Goal: Information Seeking & Learning: Check status

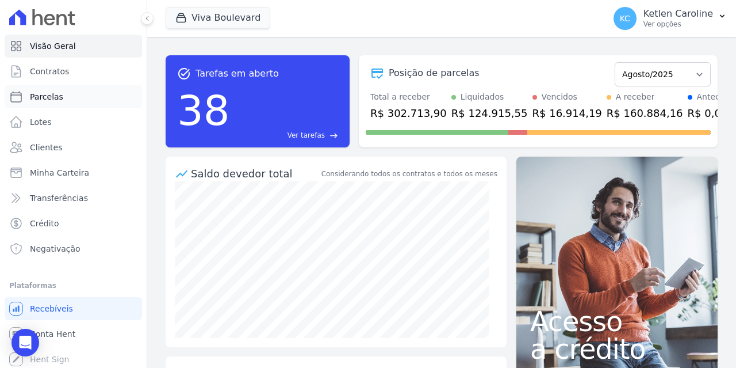
click at [56, 94] on span "Parcelas" at bounding box center [46, 97] width 33 height 12
select select
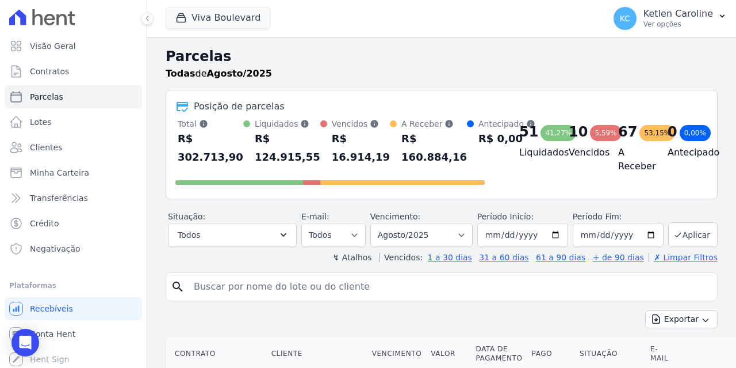
click at [216, 279] on input "search" at bounding box center [450, 286] width 526 height 23
paste input "983265750"
type input "983265750"
drag, startPoint x: 257, startPoint y: 287, endPoint x: 91, endPoint y: 276, distance: 166.6
click at [122, 286] on div "Visão Geral Contratos [GEOGRAPHIC_DATA] Lotes Clientes Minha Carteira Transferê…" at bounding box center [368, 184] width 736 height 368
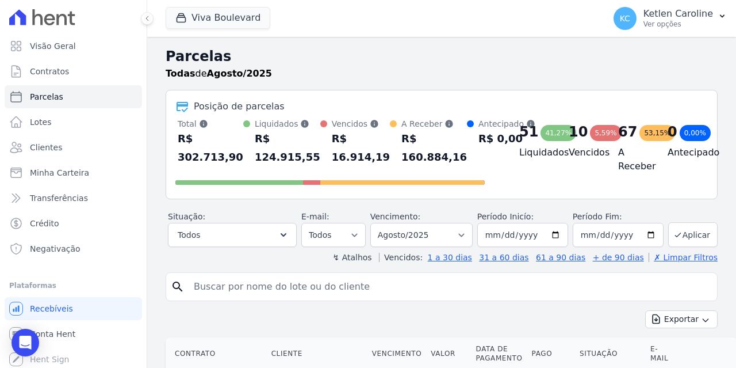
click at [266, 284] on input "search" at bounding box center [450, 286] width 526 height 23
paste input "[PERSON_NAME] [PERSON_NAME]"
type input "[PERSON_NAME] [PERSON_NAME]"
select select
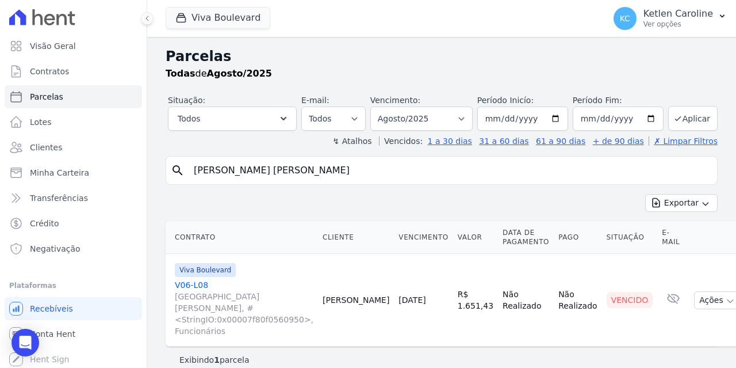
click at [194, 291] on span "[GEOGRAPHIC_DATA][PERSON_NAME], #<StringIO:0x00007f80f0560950>, Funcionários" at bounding box center [244, 314] width 139 height 46
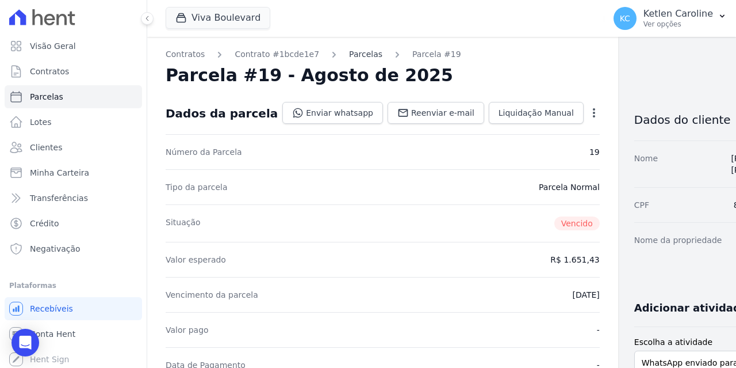
click at [349, 52] on link "Parcelas" at bounding box center [365, 54] width 33 height 12
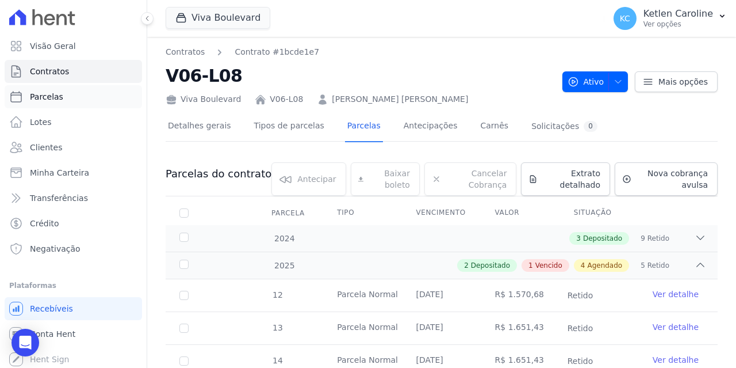
click at [67, 102] on link "Parcelas" at bounding box center [74, 96] width 138 height 23
select select
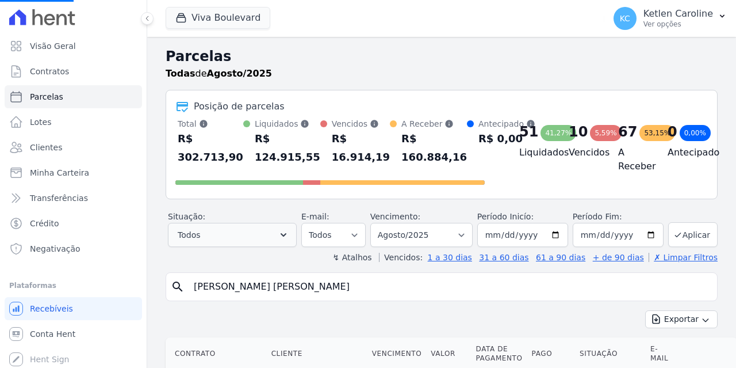
select select
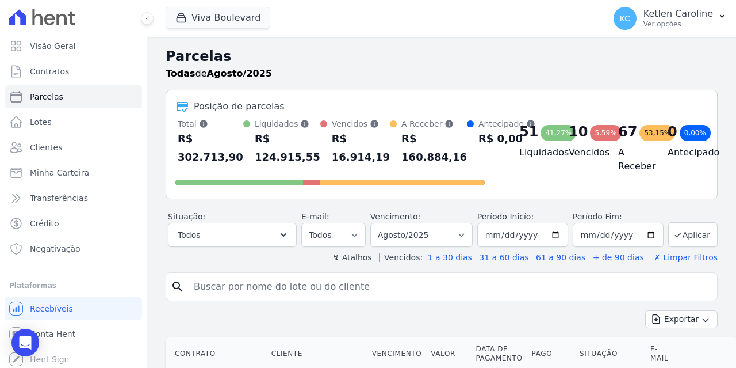
click at [380, 290] on input "search" at bounding box center [450, 286] width 526 height 23
paste input "[PERSON_NAME]"
type input "[PERSON_NAME]"
select select
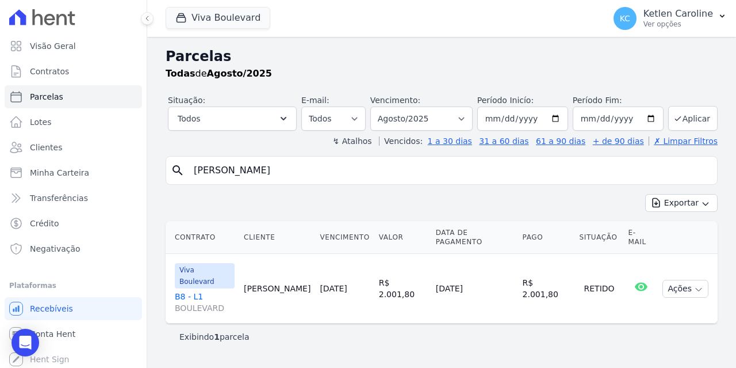
click at [198, 291] on link "B8 - L1 BOULEVARD" at bounding box center [205, 302] width 60 height 23
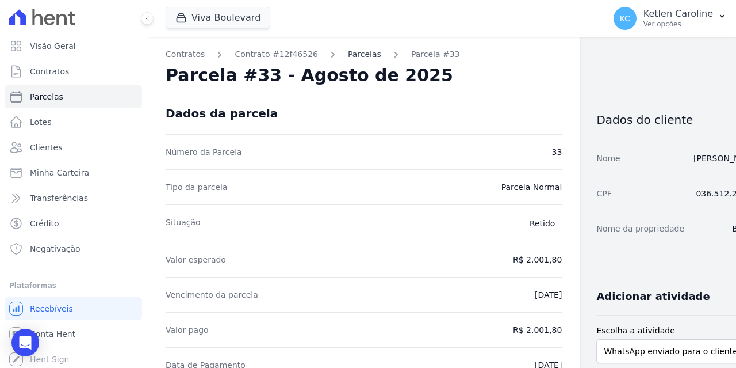
click at [353, 50] on link "Parcelas" at bounding box center [364, 54] width 33 height 12
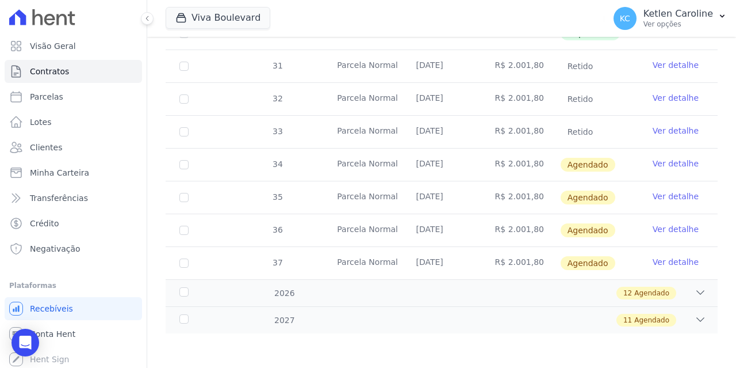
scroll to position [274, 0]
